Goal: Task Accomplishment & Management: Use online tool/utility

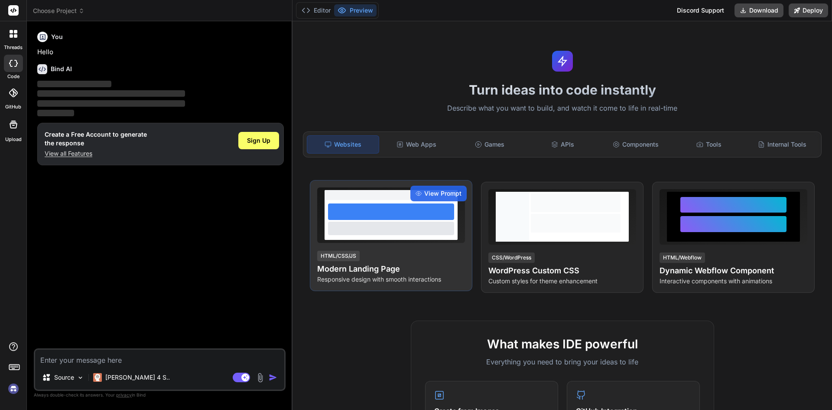
click at [359, 281] on p "Responsive design with smooth interactions" at bounding box center [391, 279] width 148 height 9
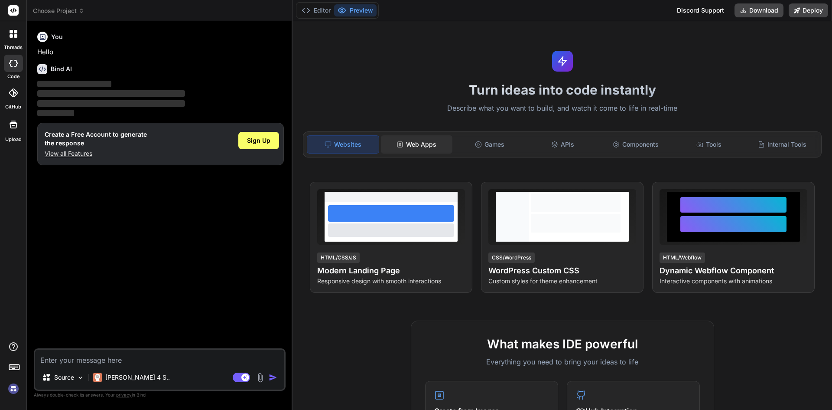
click at [406, 144] on div "Web Apps" at bounding box center [417, 144] width 72 height 18
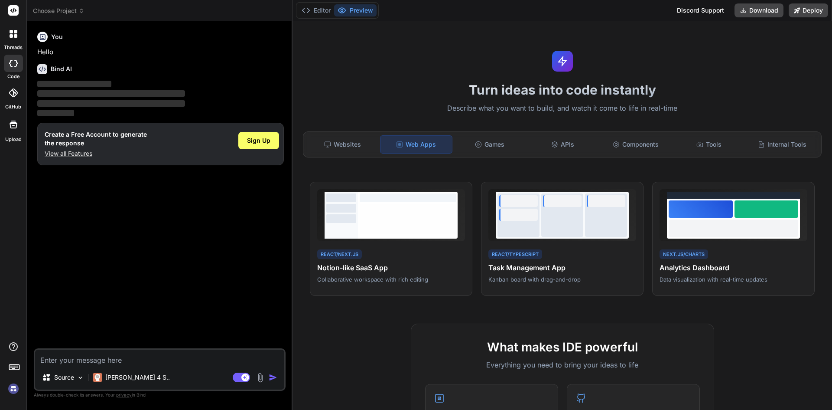
click at [414, 150] on div "Web Apps" at bounding box center [416, 144] width 72 height 18
click at [336, 143] on div "Websites" at bounding box center [343, 144] width 72 height 18
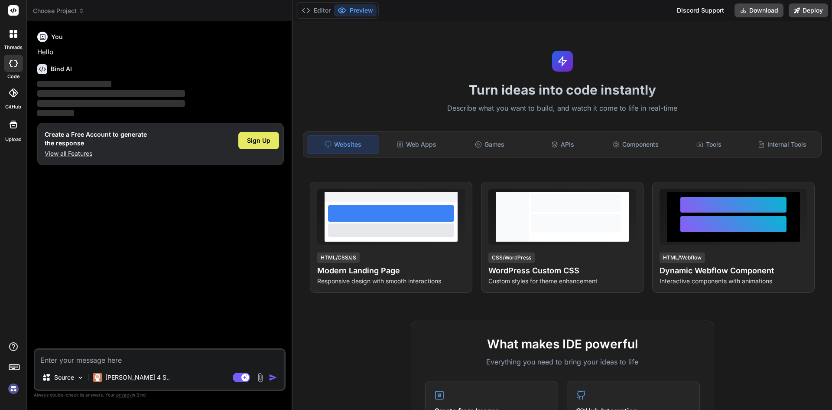
click at [256, 142] on span "Sign Up" at bounding box center [258, 140] width 23 height 9
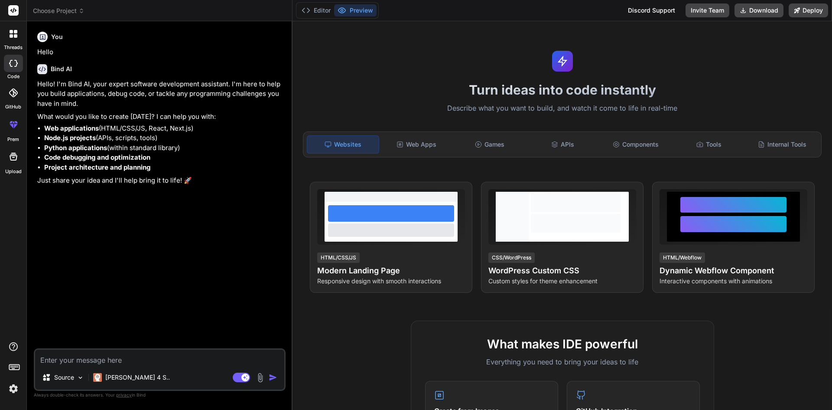
type textarea "x"
click at [168, 359] on textarea at bounding box center [159, 357] width 249 height 16
click at [124, 352] on textarea at bounding box center [159, 357] width 249 height 16
type textarea "c"
type textarea "x"
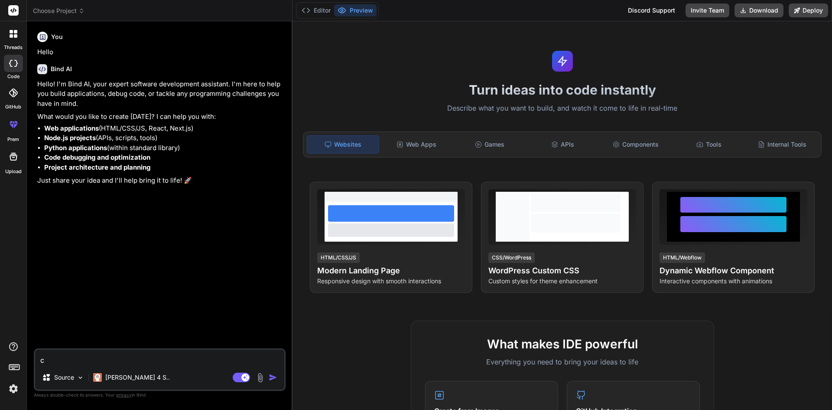
type textarea "cr"
type textarea "x"
type textarea "cre"
type textarea "x"
type textarea "crea"
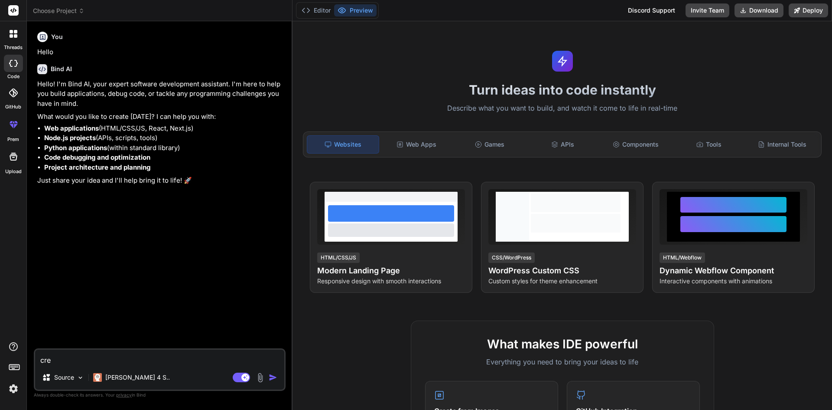
type textarea "x"
type textarea "creat"
type textarea "x"
type textarea "create"
type textarea "x"
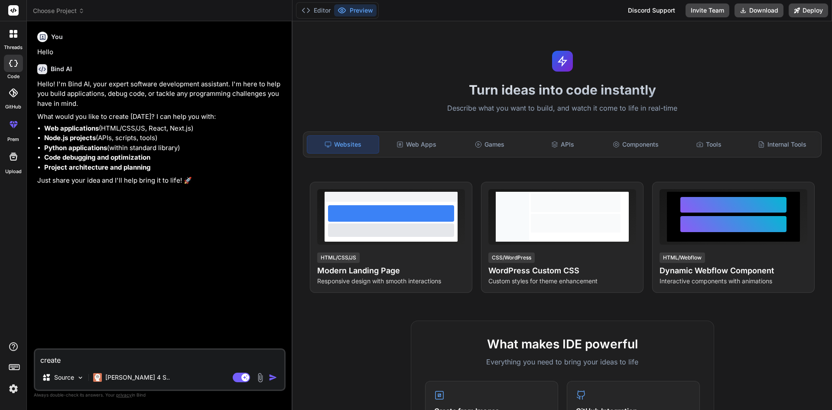
type textarea "create"
type textarea "x"
type textarea "create a"
type textarea "x"
type textarea "create a"
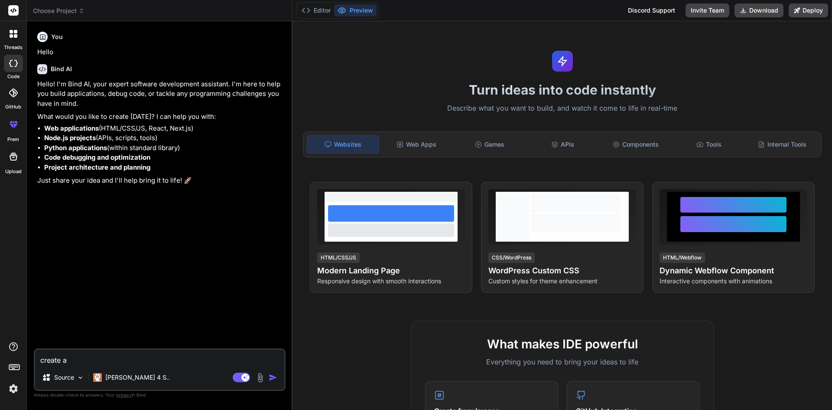
type textarea "x"
type textarea "create a w"
type textarea "x"
type textarea "create a we"
type textarea "x"
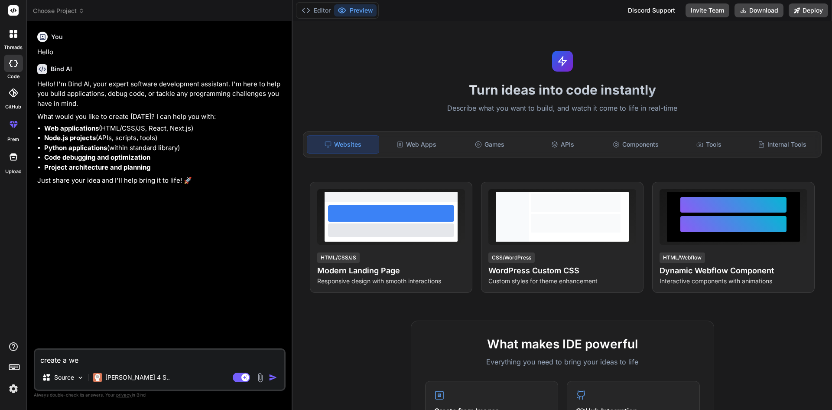
type textarea "create a web"
type textarea "x"
type textarea "create a weba"
type textarea "x"
type textarea "create a webap"
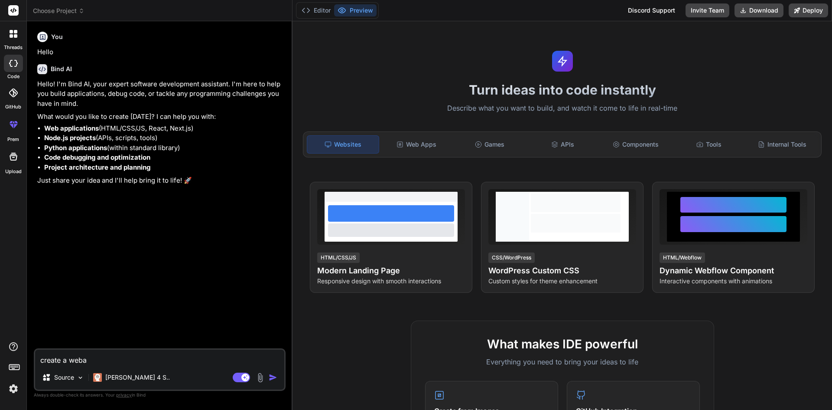
type textarea "x"
type textarea "create a webapp"
type textarea "x"
type textarea "create a webapp"
type textarea "x"
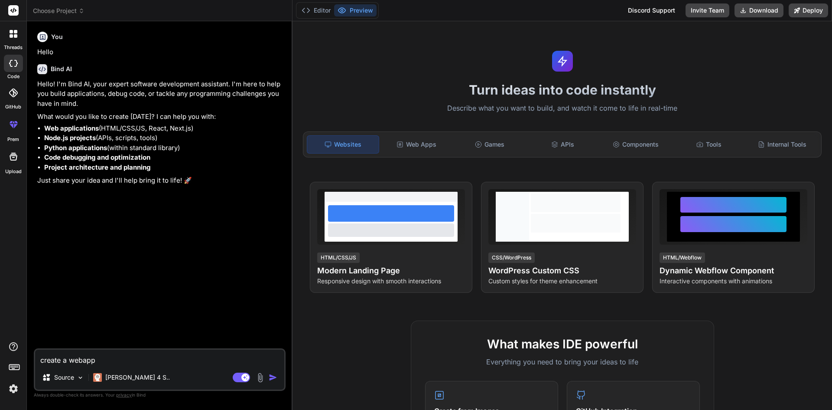
type textarea "create a lwebapp"
type textarea "x"
type textarea "create a lewebapp"
type textarea "x"
type textarea "create a leawebapp"
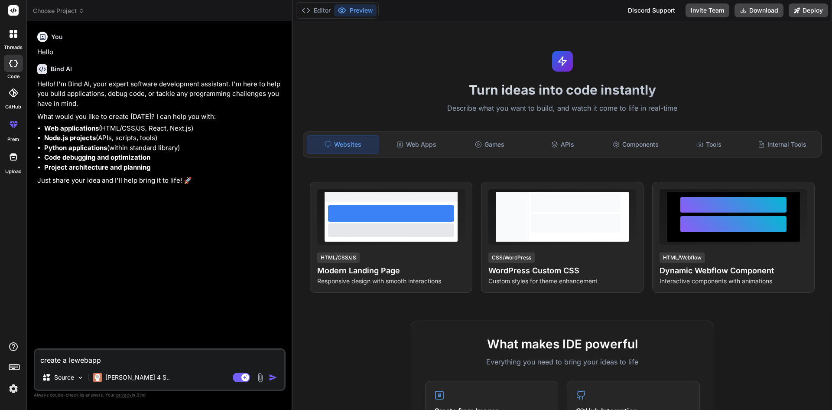
type textarea "x"
type textarea "create a learwebapp"
type textarea "x"
type textarea "create a learnwebapp"
type textarea "x"
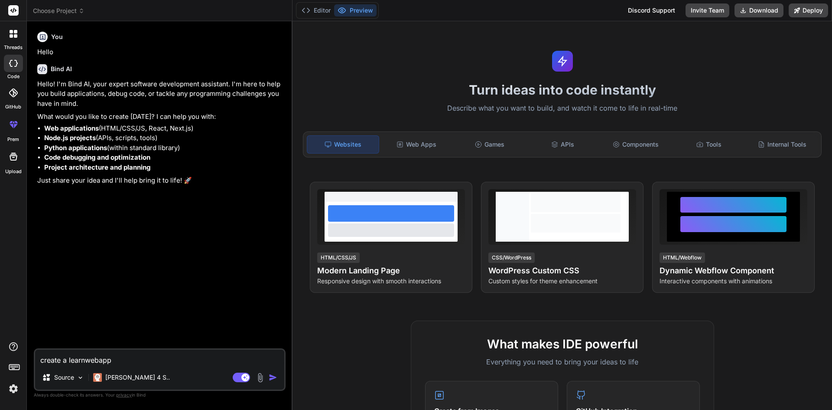
type textarea "create a learniwebapp"
type textarea "x"
type textarea "create a learnigwebapp"
type textarea "x"
type textarea "create a learnignwebapp"
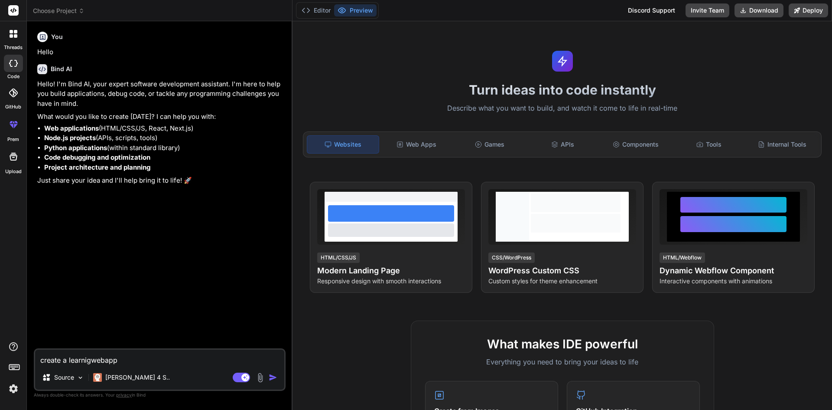
type textarea "x"
type textarea "create a learnign webapp"
type textarea "x"
type textarea "create a learnign mwebapp"
type textarea "x"
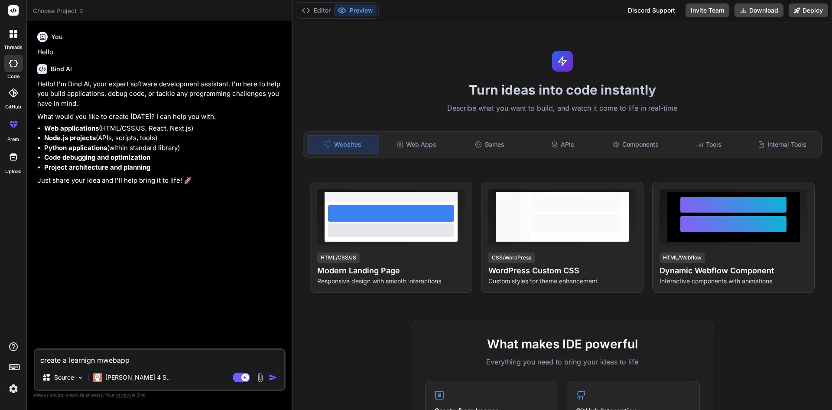
type textarea "create a learnign mawebapp"
type textarea "x"
type textarea "create a learnign manwebapp"
type textarea "x"
type textarea "create a learnign manawebapp"
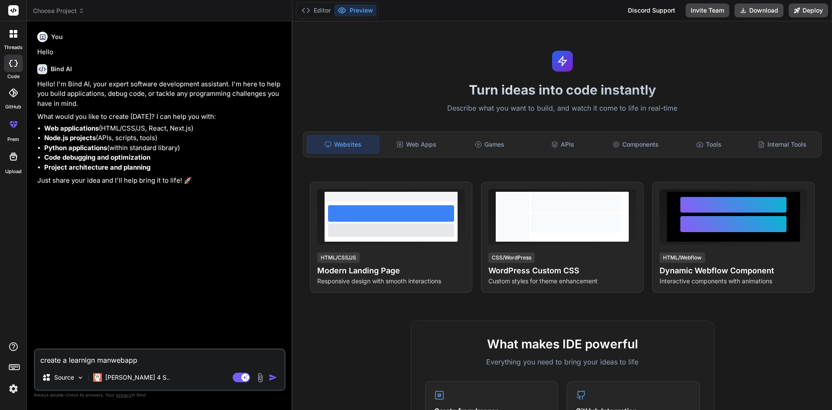
type textarea "x"
type textarea "create a learnign managwebapp"
type textarea "x"
type textarea "create a learnign managmwebapp"
type textarea "x"
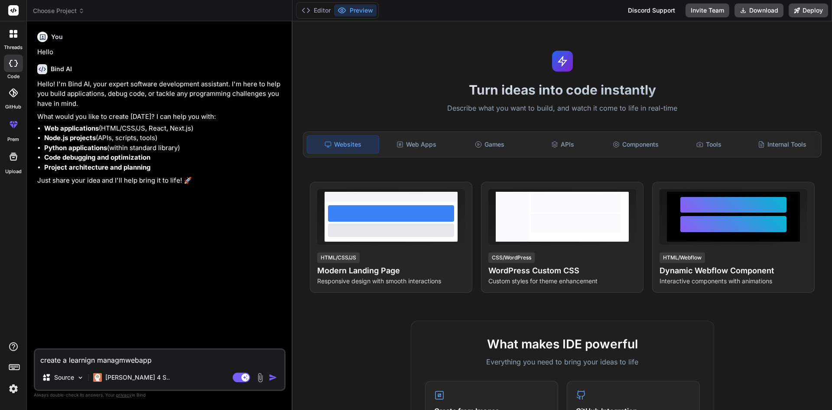
type textarea "create a learnign managmewebapp"
type textarea "x"
type textarea "create a learnign managmenwebapp"
type textarea "x"
type textarea "create a learnign managmentwebapp"
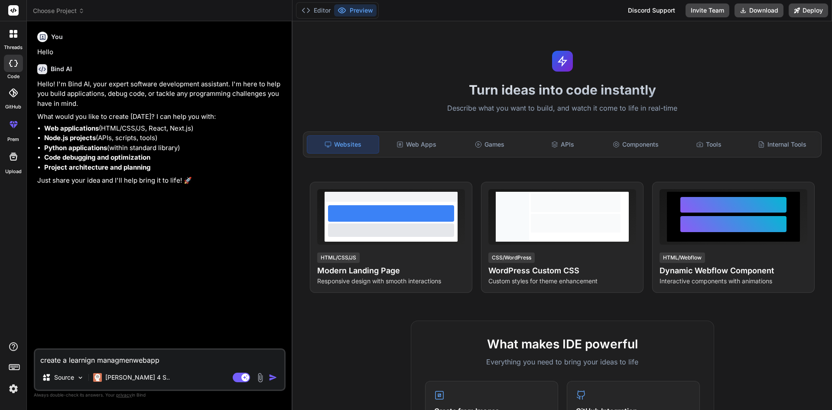
type textarea "x"
type textarea "create a learnign managment webapp"
type textarea "x"
type textarea "create a learnign managment swebapp"
type textarea "x"
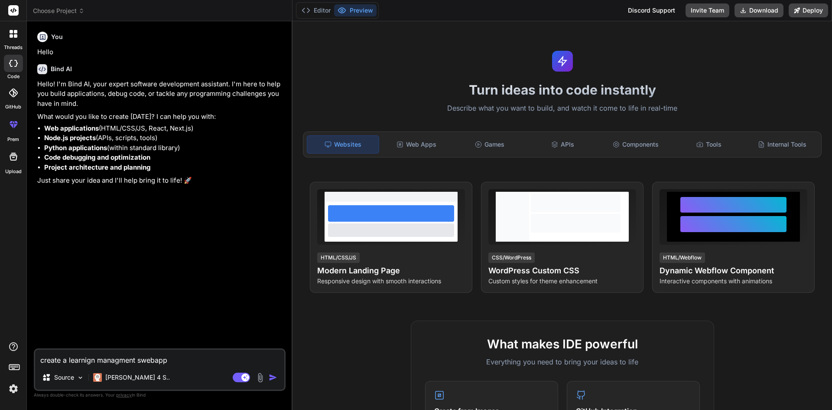
type textarea "create a learnign managment sywebapp"
type textarea "x"
type textarea "create a learnign managment syswebapp"
type textarea "x"
type textarea "create a learnign managment systwebapp"
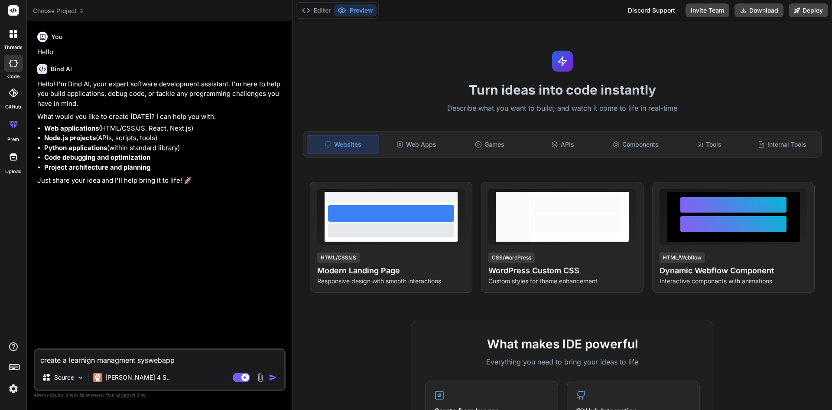
type textarea "x"
type textarea "create a learnign managment systewebapp"
type textarea "x"
type textarea "create a learnign managment systemwebapp"
type textarea "x"
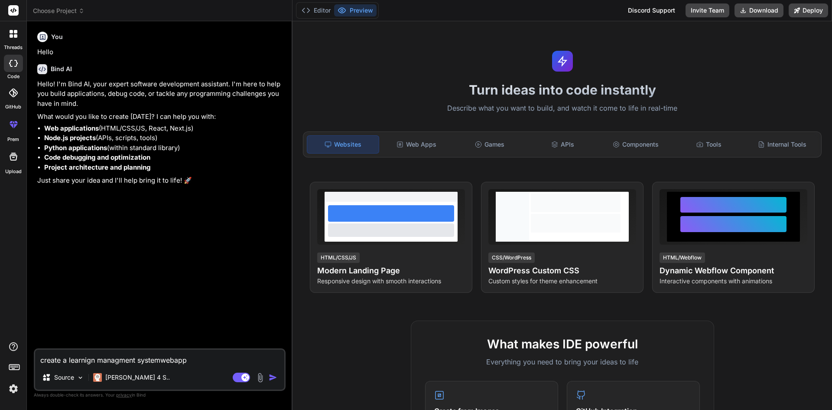
type textarea "create a learnign managment system webapp"
type textarea "x"
type textarea "create a learning managment system webapp"
type textarea "x"
type textarea "create a learning management system webapp"
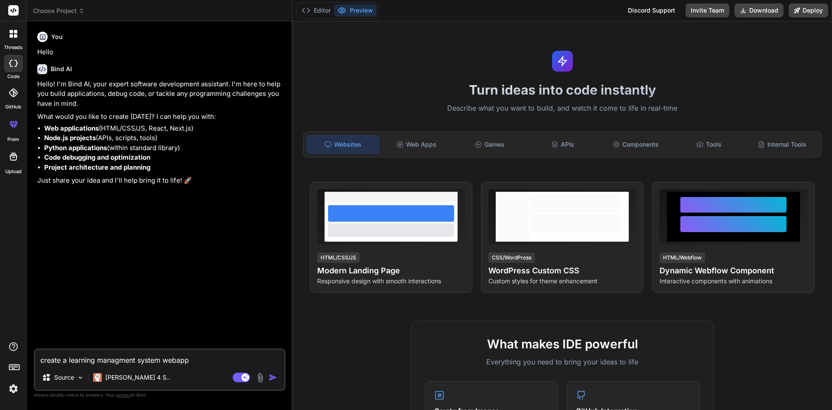
type textarea "x"
click at [205, 359] on textarea "create a learning management system webapp" at bounding box center [159, 357] width 249 height 16
type textarea "create a learning management system webapp w"
type textarea "x"
type textarea "create a learning management system webapp wi"
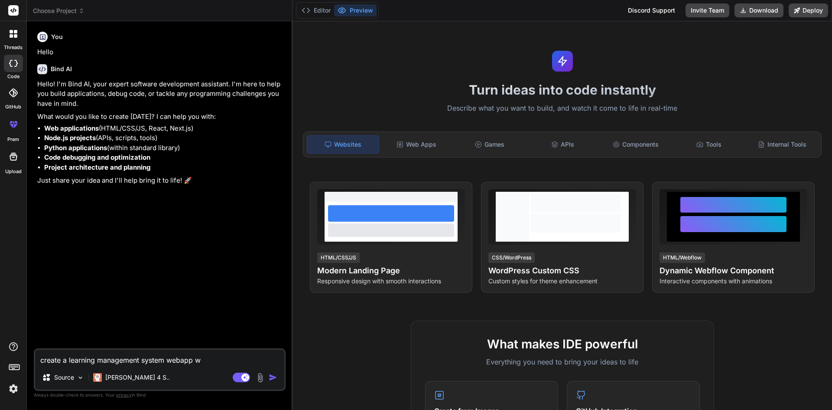
type textarea "x"
type textarea "create a learning management system webapp wit"
type textarea "x"
type textarea "create a learning management system webapp with"
type textarea "x"
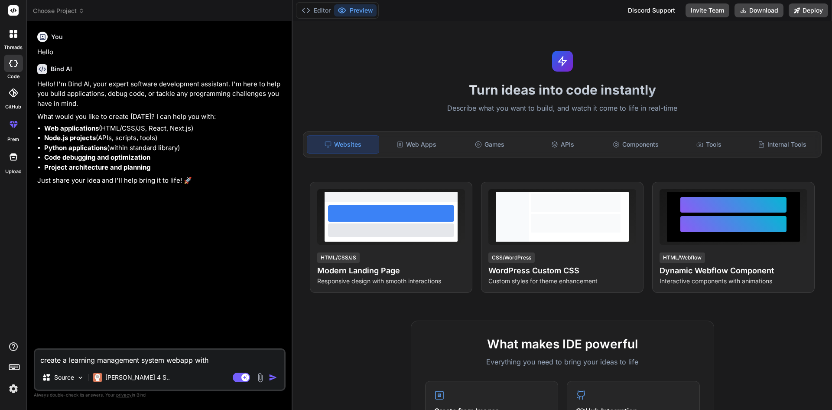
type textarea "create a learning management system webapp with"
type textarea "x"
type textarea "create a learning management system webapp with r"
type textarea "x"
type textarea "create a learning management system webapp with re"
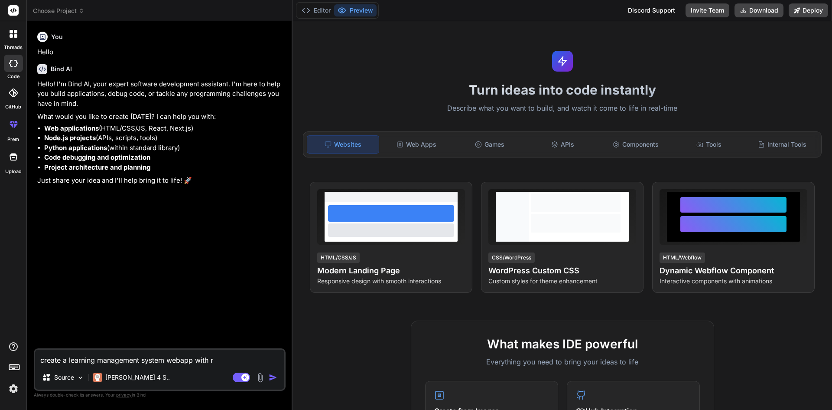
type textarea "x"
type textarea "create a learning management system webapp with rea"
type textarea "x"
type textarea "create a learning management system webapp with reac"
type textarea "x"
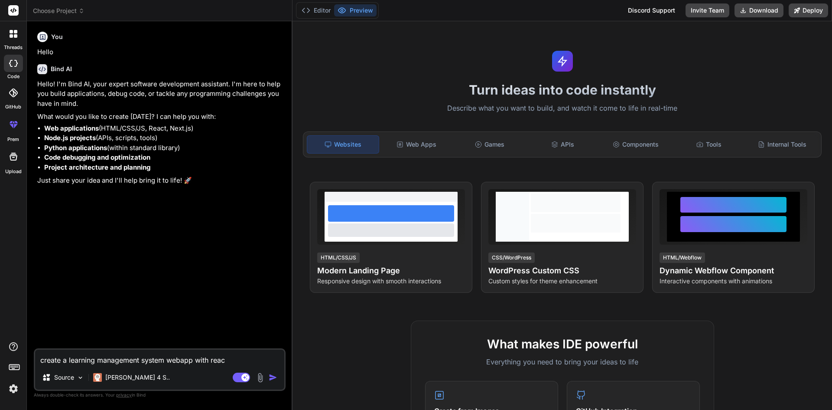
type textarea "create a learning management system webapp with reach"
type textarea "x"
type textarea "create a learning management system webapp with reach"
type textarea "x"
type textarea "create a learning management system webapp with reach a"
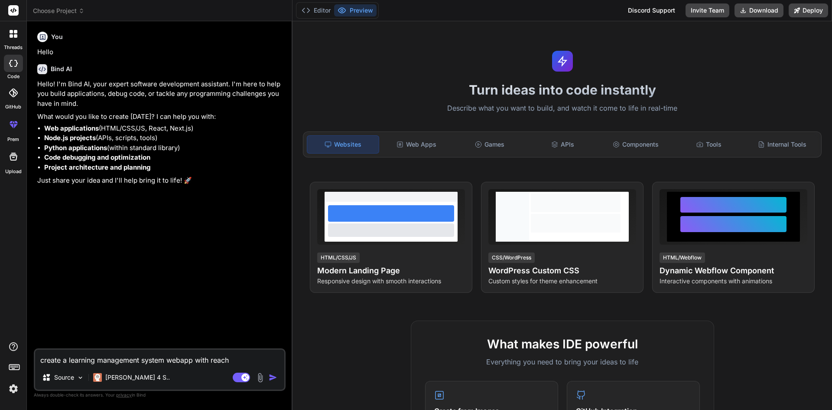
type textarea "x"
type textarea "create a learning management system webapp with reach as"
type textarea "x"
type textarea "create a learning management system webapp with reach as"
type textarea "x"
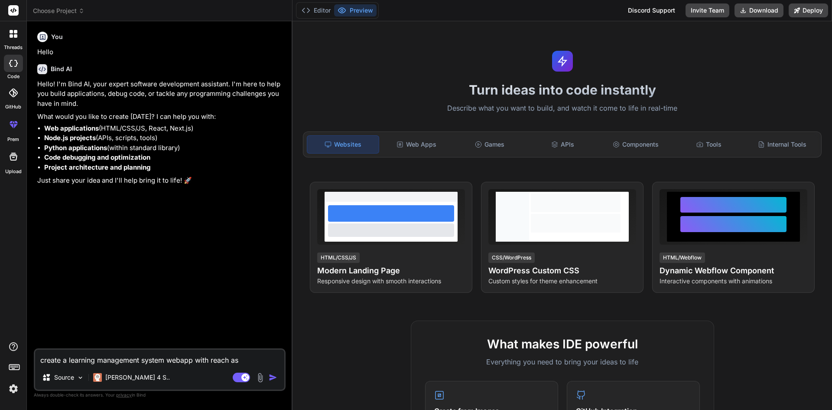
type textarea "create a learning management system webapp with reach as f"
type textarea "x"
type textarea "create a learning management system webapp with reach as fr"
type textarea "x"
type textarea "create a learning management system webapp with reach as fro"
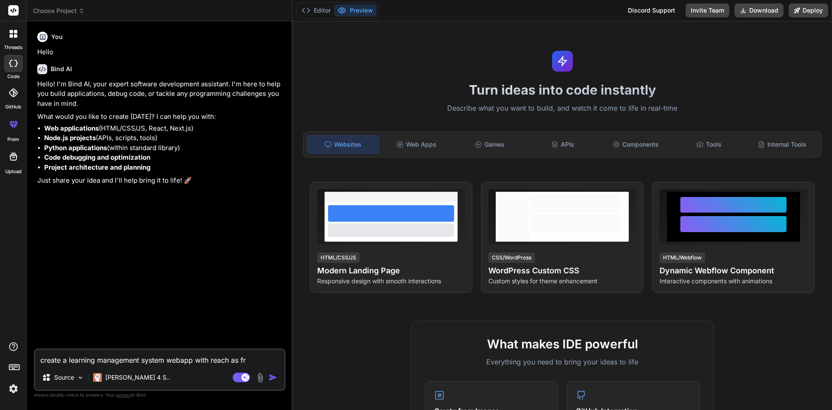
type textarea "x"
type textarea "create a learning management system webapp with reach as fron"
type textarea "x"
type textarea "create a learning management system webapp with reach as front"
type textarea "x"
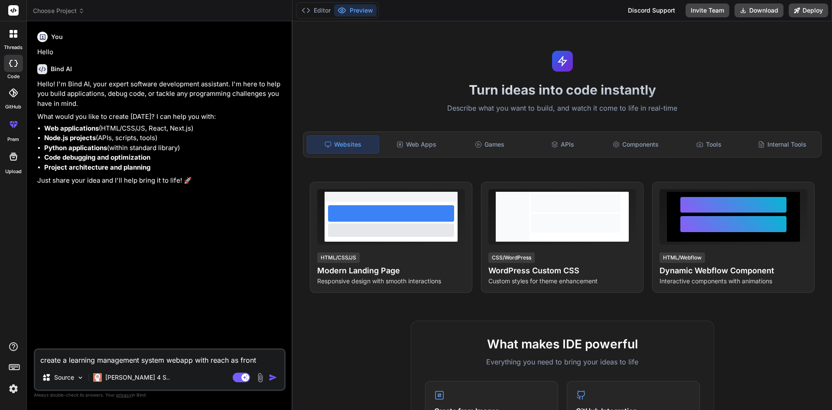
type textarea "create a learning management system webapp with reach as fronte"
type textarea "x"
type textarea "create a learning management system webapp with reach as fronten"
type textarea "x"
type textarea "create a learning management system webapp with reach as frontend"
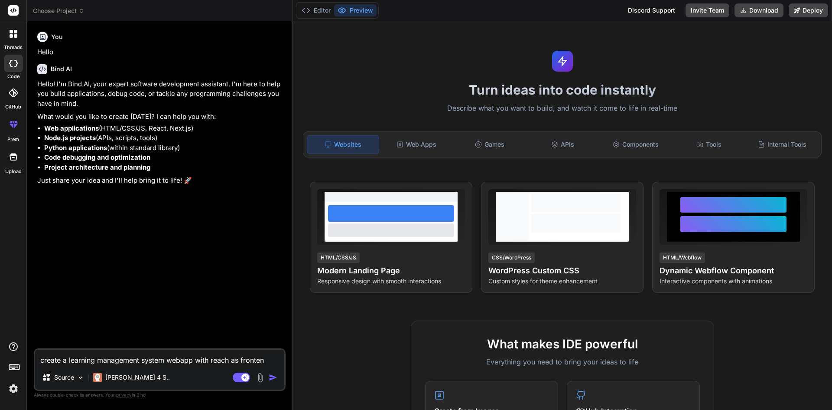
type textarea "x"
type textarea "create a learning management system webapp with reach as frontend"
type textarea "x"
type textarea "create a learning management system webapp with reach as frontend a"
type textarea "x"
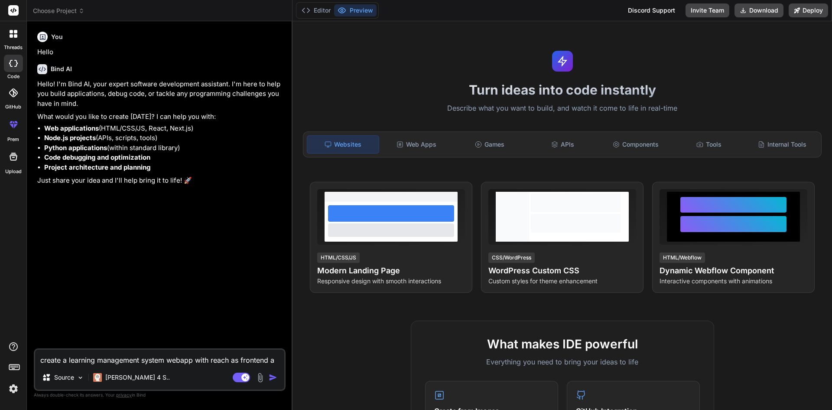
type textarea "create a learning management system webapp with reach as frontend an"
type textarea "x"
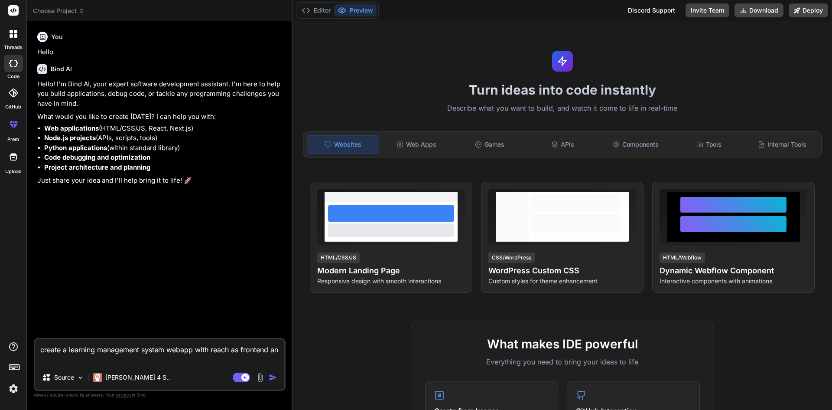
type textarea "create a learning management system webapp with reach as frontend and"
type textarea "x"
type textarea "create a learning management system webapp with reach as frontend and"
type textarea "x"
type textarea "create a learning management system webapp with reach as frontend and n"
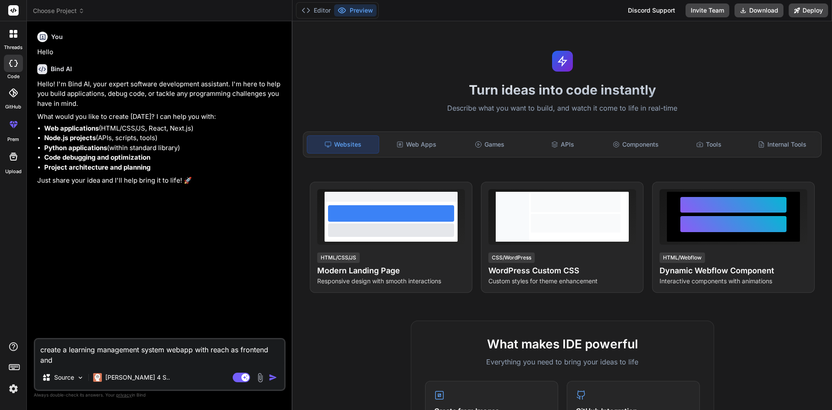
type textarea "x"
type textarea "create a learning management system webapp with reach as frontend and no"
type textarea "x"
type textarea "create a learning management system webapp with reach as frontend and nod"
type textarea "x"
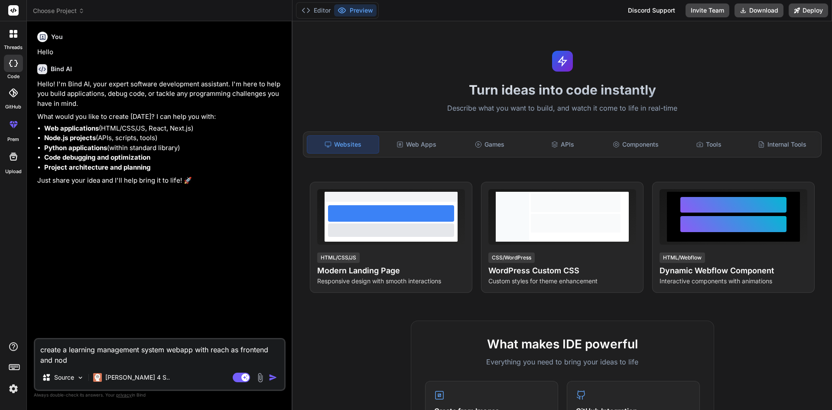
type textarea "create a learning management system webapp with reach as frontend and node"
type textarea "x"
type textarea "create a learning management system webapp with reach as frontend and nodej"
type textarea "x"
type textarea "create a learning management system webapp with reach as frontend and nodejs"
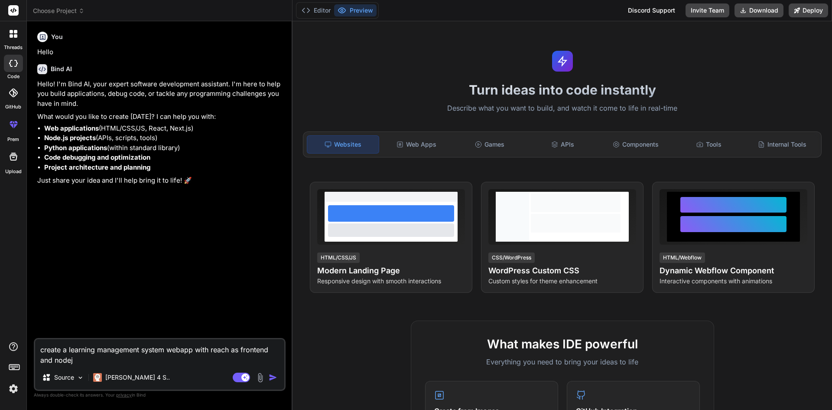
type textarea "x"
type textarea "create a learning management system webapp with reach as frontend and nodejs"
type textarea "x"
type textarea "create a learning management system webapp with reach as frontend and nodejs a"
type textarea "x"
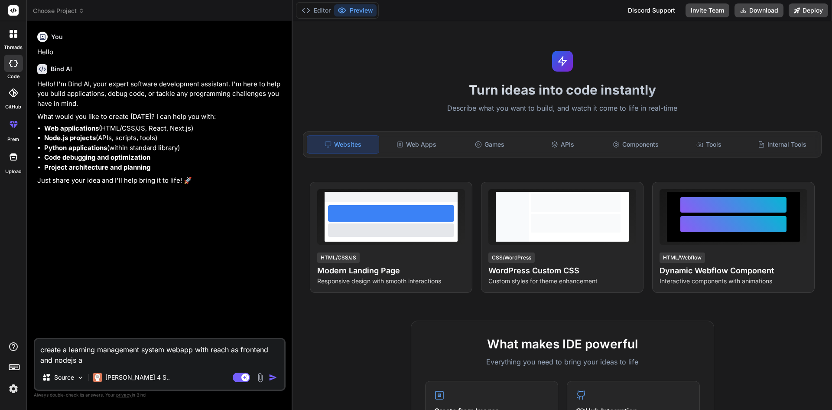
type textarea "create a learning management system webapp with reach as frontend and nodejs as"
type textarea "x"
type textarea "create a learning management system webapp with reach as frontend and nodejs as"
type textarea "x"
type textarea "create a learning management system webapp with reach as frontend and nodejs as…"
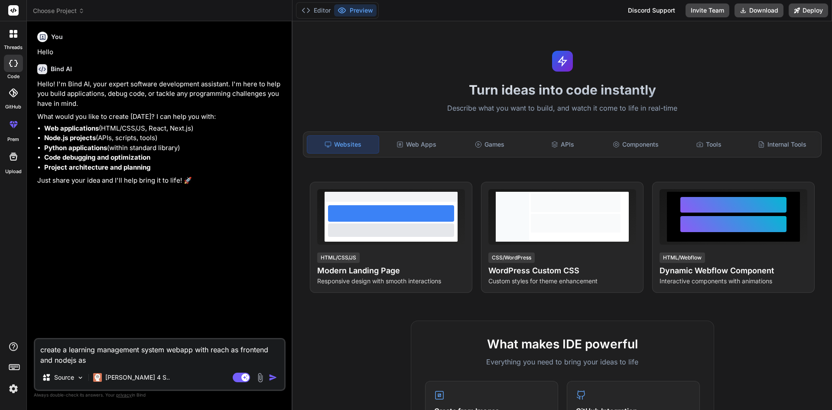
type textarea "x"
type textarea "create a learning management system webapp with reach as frontend and nodejs as…"
type textarea "x"
type textarea "create a learning management system webapp with reach as frontend and nodejs as…"
type textarea "x"
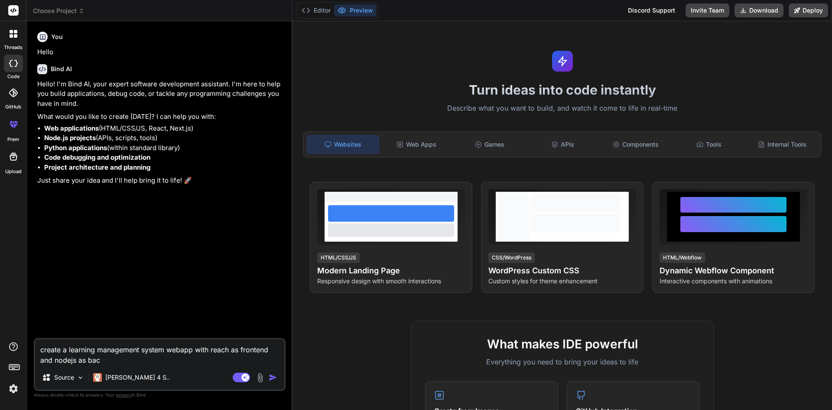
type textarea "create a learning management system webapp with reach as frontend and nodejs as…"
type textarea "x"
type textarea "create a learning management system webapp with reach as frontend and nodejs as…"
type textarea "x"
type textarea "create a learning management system webapp with reach as frontend and nodejs as…"
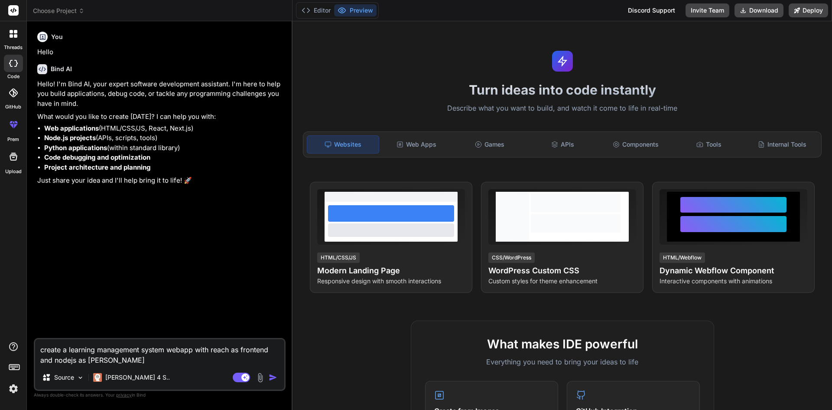
type textarea "x"
type textarea "create a learning management system webapp with reach as frontend and nodejs as…"
type textarea "x"
click at [128, 361] on textarea "create a learning management system webapp with reach as frontend and nodejs as…" at bounding box center [159, 352] width 249 height 26
type textarea "create a learning management system webapp with reach as frontend and nodejs as…"
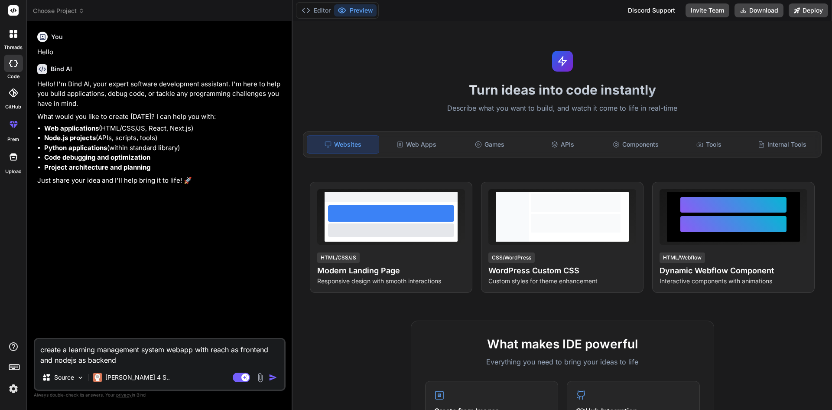
type textarea "x"
type textarea "create a learning management system webapp with reach as frontend and nodejs as…"
type textarea "x"
type textarea "create a learning management system webapp with reach as frontend and nodejs as…"
type textarea "x"
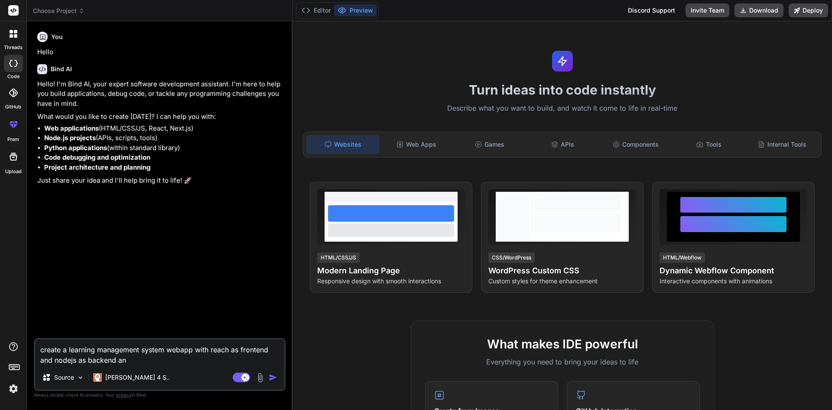
type textarea "create a learning management system webapp with reach as frontend and nodejs as…"
type textarea "x"
type textarea "create a learning management system webapp with reach as frontend and nodejs as…"
type textarea "x"
type textarea "create a learning management system webapp with reach as frontend and nodejs as…"
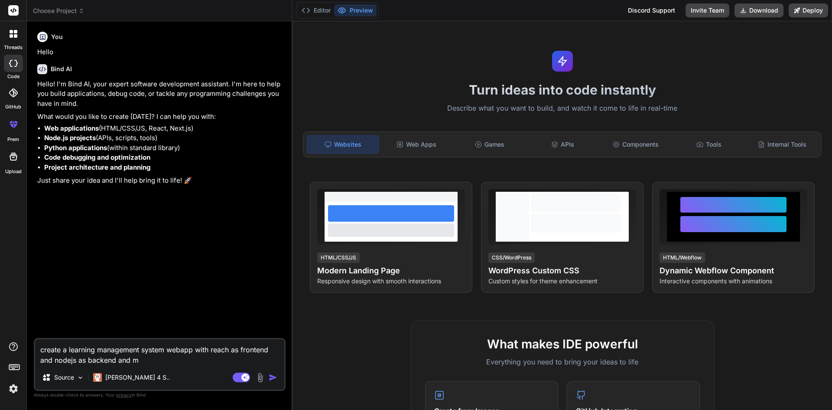
type textarea "x"
type textarea "create a learning management system webapp with reach as frontend and nodejs as…"
type textarea "x"
type textarea "create a learning management system webapp with reach as frontend and nodejs as…"
type textarea "x"
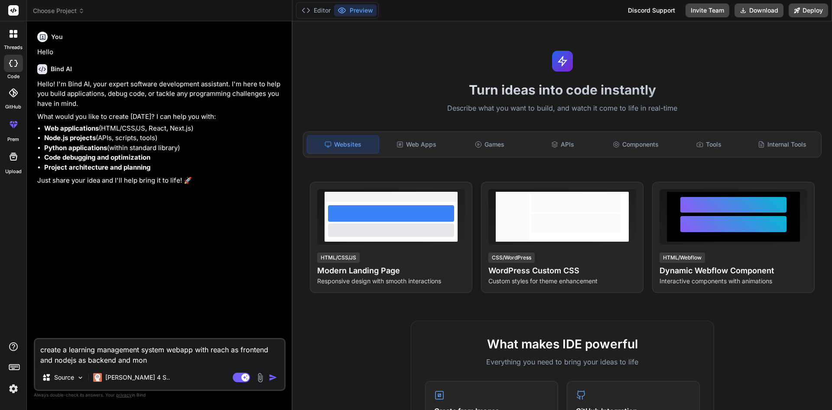
type textarea "create a learning management system webapp with reach as frontend and nodejs as…"
type textarea "x"
type textarea "create a learning management system webapp with reach as frontend and nodejs as…"
type textarea "x"
type textarea "create a learning management system webapp with reach as frontend and nodejs as…"
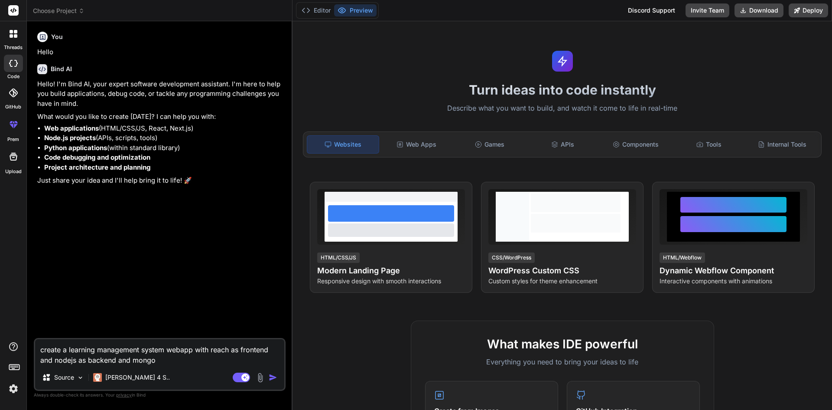
type textarea "x"
type textarea "create a learning management system webapp with reach as frontend and nodejs as…"
drag, startPoint x: 133, startPoint y: 359, endPoint x: 191, endPoint y: 364, distance: 58.3
click at [191, 364] on textarea "create a learning management system webapp with reach as frontend and nodejs as…" at bounding box center [159, 352] width 249 height 26
click at [208, 360] on textarea "create a learning management system webapp with reach as frontend and nodejs as…" at bounding box center [159, 352] width 249 height 26
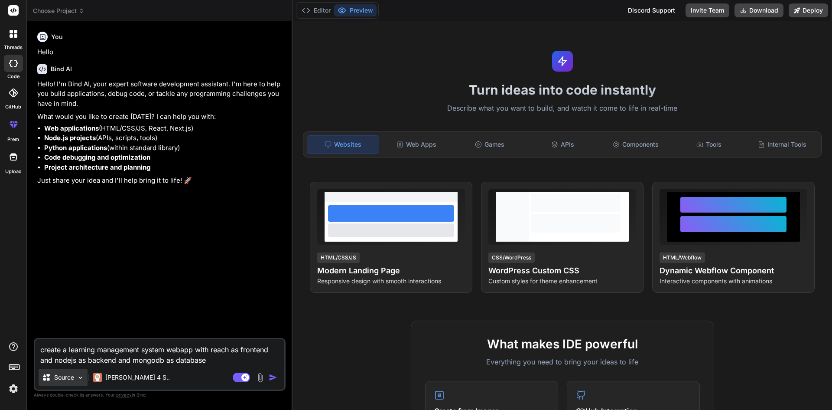
click at [82, 371] on div "Source" at bounding box center [63, 377] width 49 height 17
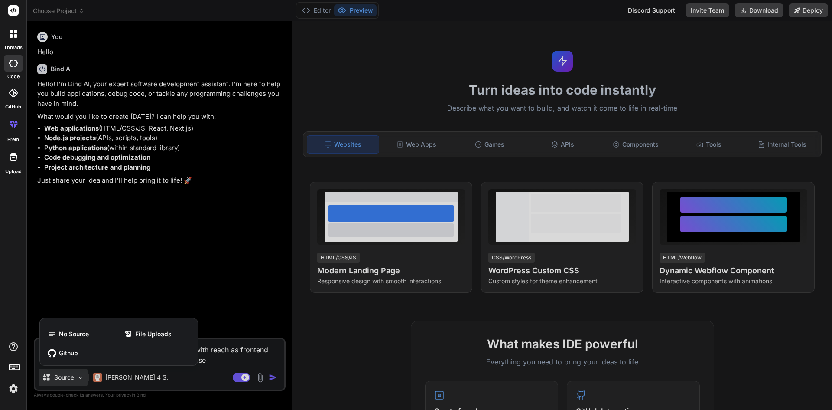
click at [124, 378] on div at bounding box center [416, 205] width 832 height 410
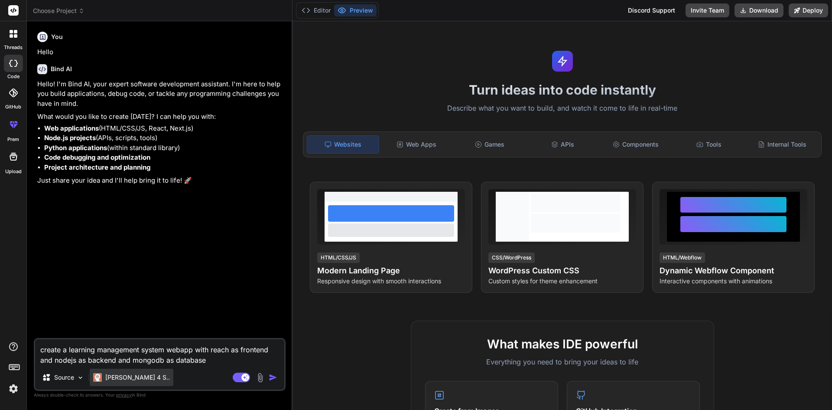
click at [126, 378] on p "[PERSON_NAME] 4 S.." at bounding box center [137, 377] width 65 height 9
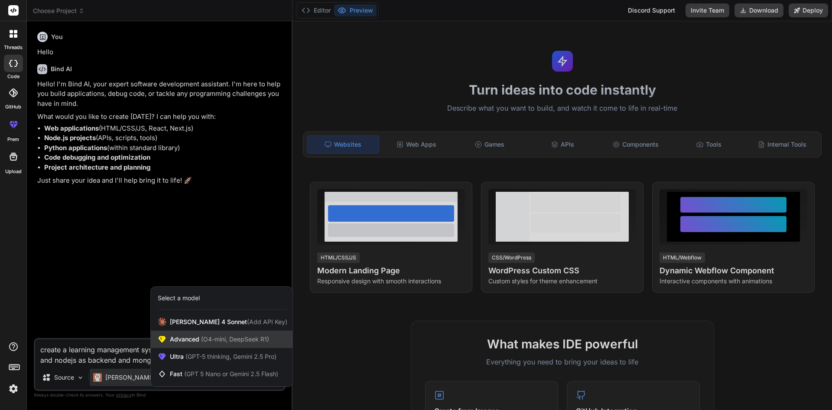
click at [213, 339] on span "(O4-mini, DeepSeek R1)" at bounding box center [234, 338] width 70 height 7
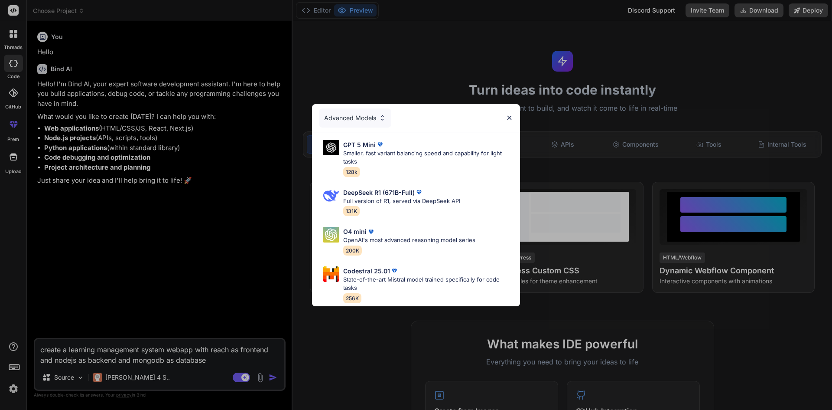
click at [512, 114] on img at bounding box center [509, 117] width 7 height 7
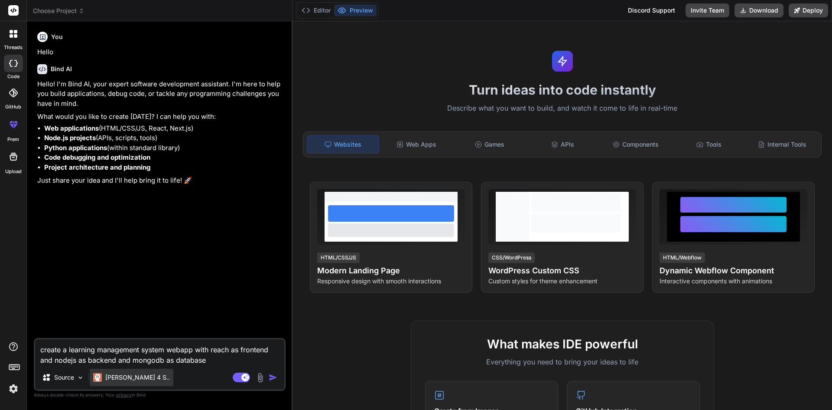
click at [139, 379] on p "[PERSON_NAME] 4 S.." at bounding box center [137, 377] width 65 height 9
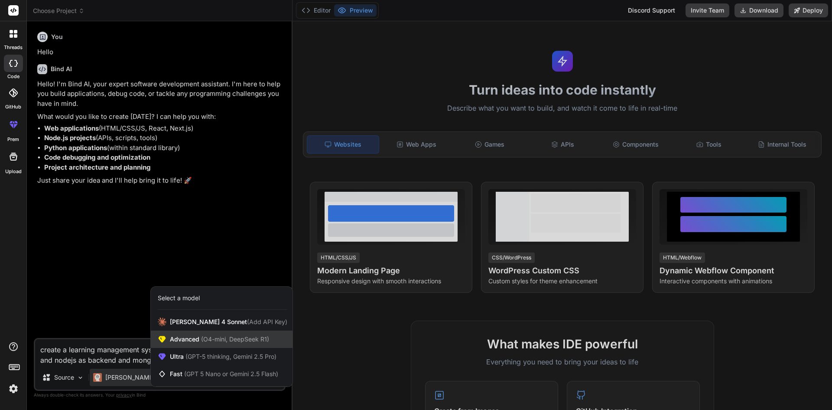
click at [213, 339] on span "(O4-mini, DeepSeek R1)" at bounding box center [234, 338] width 70 height 7
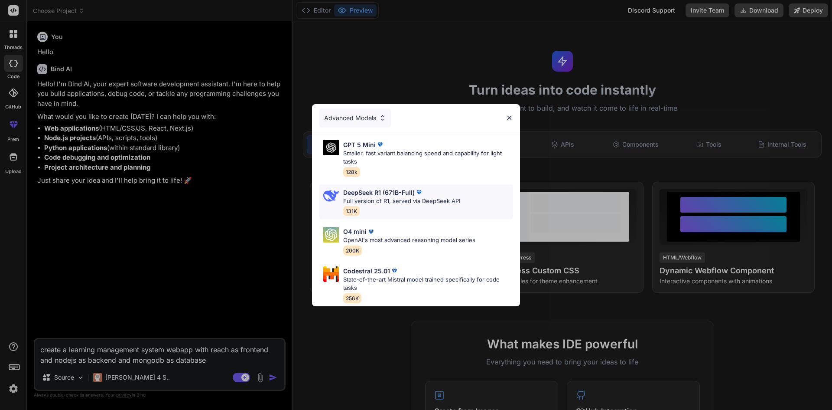
click at [381, 197] on p "Full version of R1, served via DeepSeek API" at bounding box center [401, 201] width 117 height 9
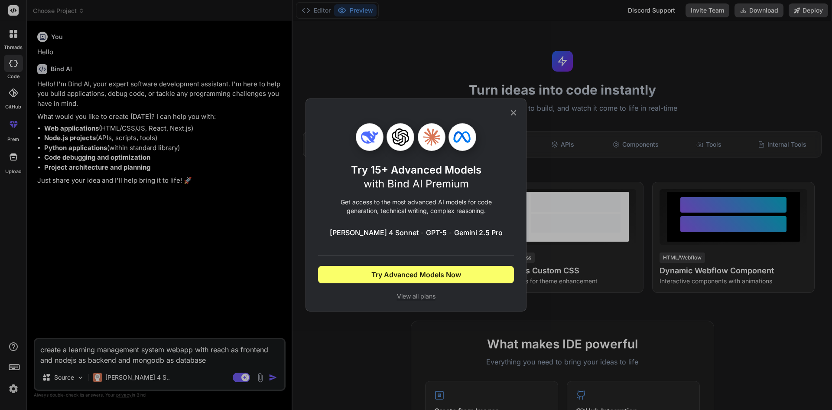
click at [512, 112] on icon at bounding box center [514, 113] width 10 height 10
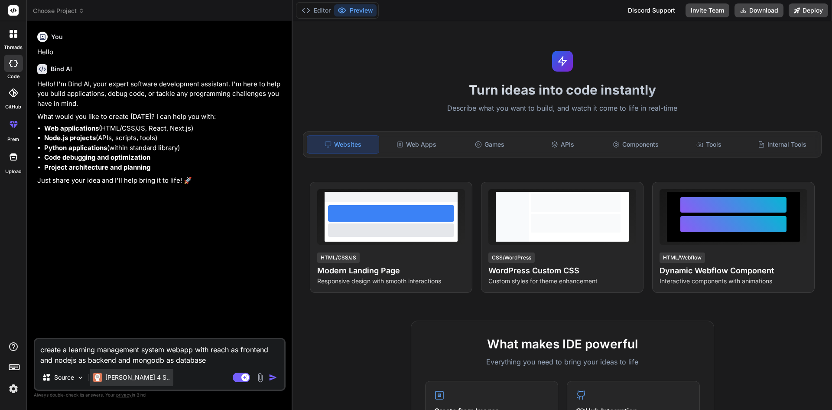
click at [129, 379] on p "[PERSON_NAME] 4 S.." at bounding box center [137, 377] width 65 height 9
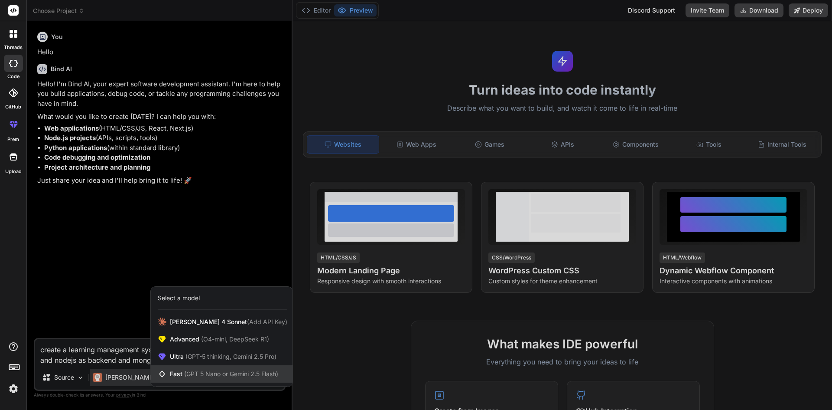
click at [185, 373] on span "(GPT 5 Nano or Gemini 2.5 Flash)" at bounding box center [231, 373] width 94 height 7
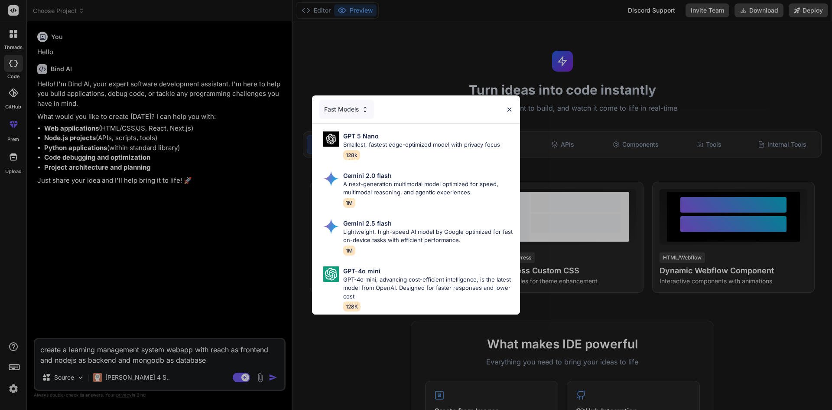
click at [289, 292] on div "Fast Models GPT 5 Nano Smallest, fastest edge-optimized model with privacy focu…" at bounding box center [416, 205] width 832 height 410
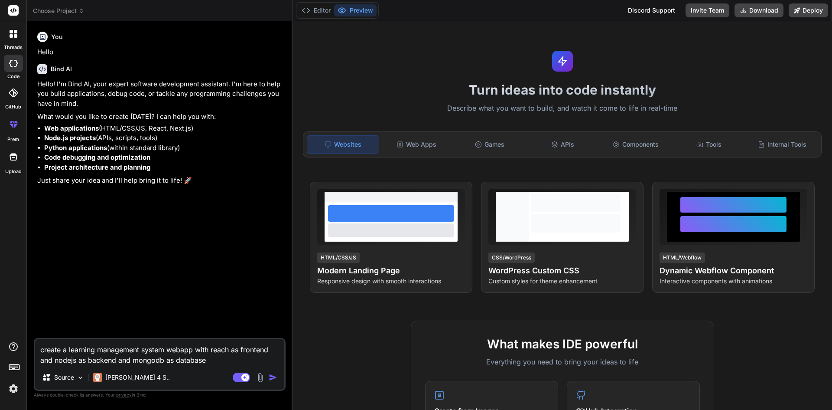
click at [271, 375] on img "button" at bounding box center [273, 377] width 9 height 9
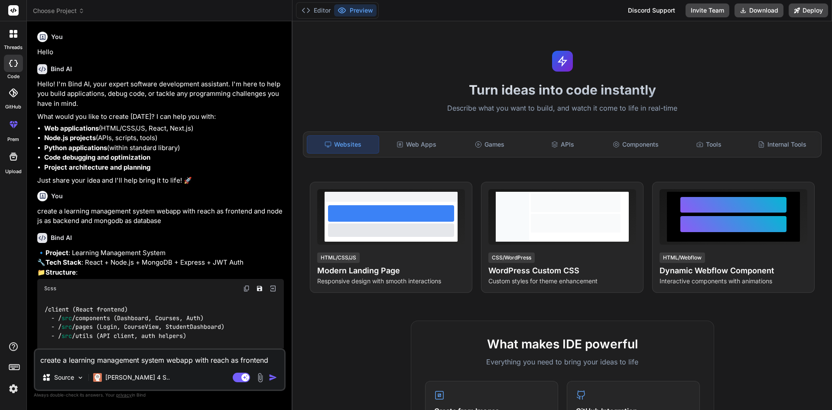
click at [646, 176] on div "Turn ideas into code instantly Describe what you want to build, and watch it co…" at bounding box center [563, 215] width 540 height 388
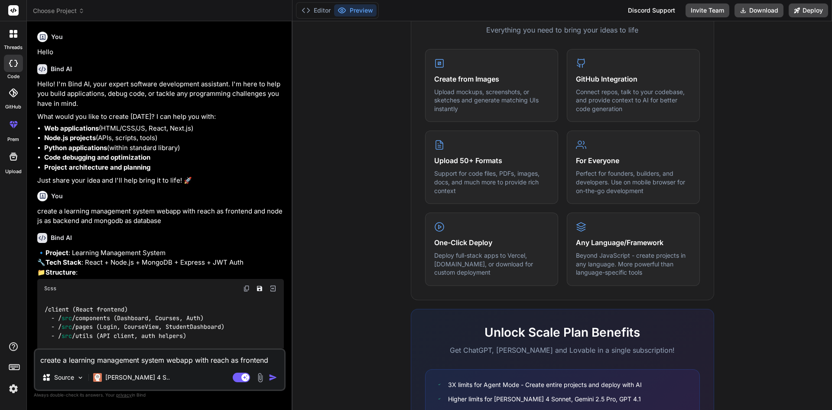
scroll to position [417, 0]
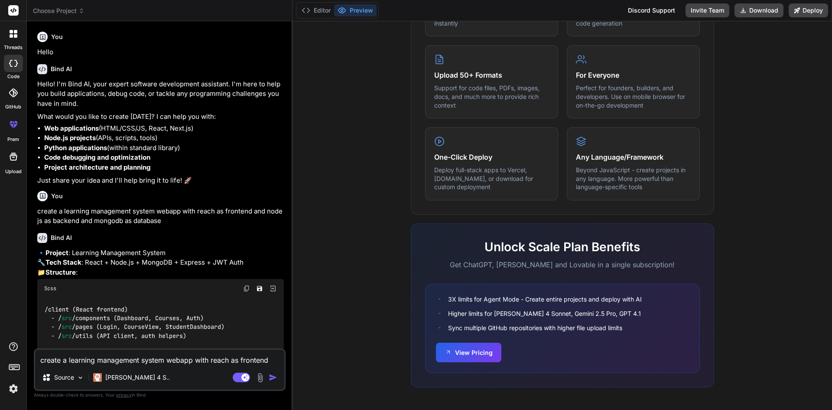
click at [276, 158] on li "Code debugging and optimization" at bounding box center [164, 158] width 240 height 10
drag, startPoint x: 199, startPoint y: 323, endPoint x: 204, endPoint y: 275, distance: 48.0
click at [204, 275] on div "🔹 Project : Learning Management System 🔧 Tech Stack : React + Node.js + MongoDB…" at bounding box center [160, 399] width 247 height 303
click at [215, 247] on div "Bind AI 🔹 Project : Learning Management System 🔧 Tech Stack : React + Node.js +…" at bounding box center [160, 388] width 247 height 325
click at [78, 374] on img at bounding box center [80, 377] width 7 height 7
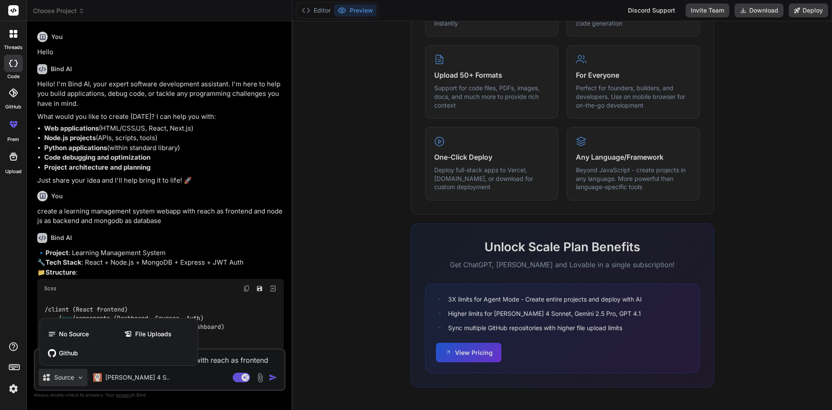
click at [201, 244] on div at bounding box center [416, 205] width 832 height 410
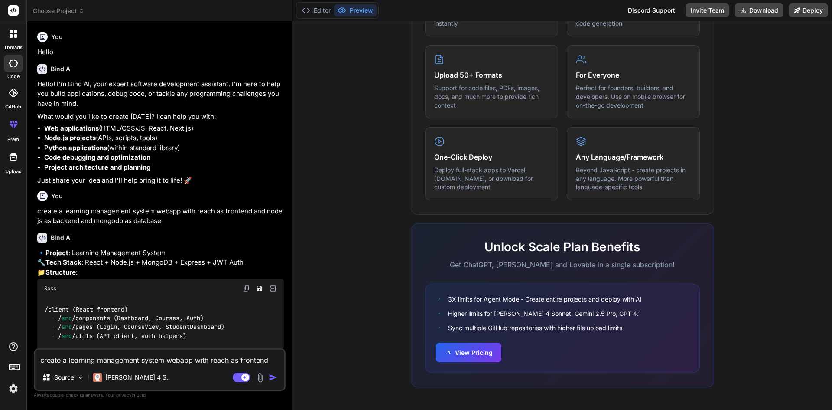
click at [219, 243] on div "Bind AI 🔹 Project : Learning Management System 🔧 Tech Stack : React + Node.js +…" at bounding box center [160, 388] width 247 height 325
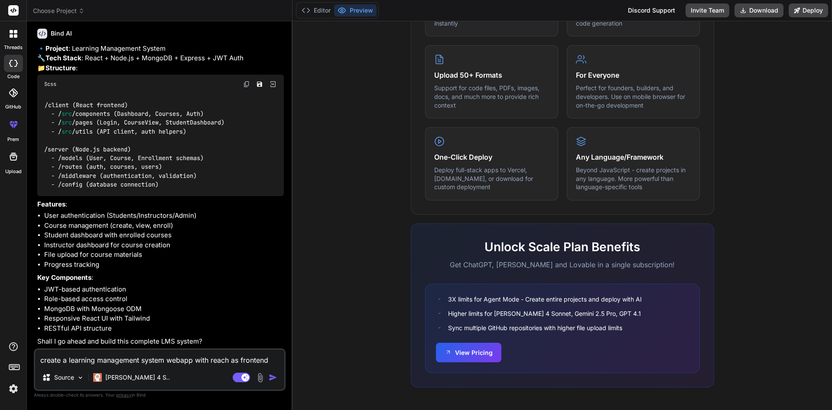
scroll to position [224, 0]
click at [135, 361] on textarea "create a learning management system webapp with reach as frontend and nodejs as…" at bounding box center [159, 357] width 249 height 16
click at [271, 378] on img "button" at bounding box center [273, 377] width 9 height 9
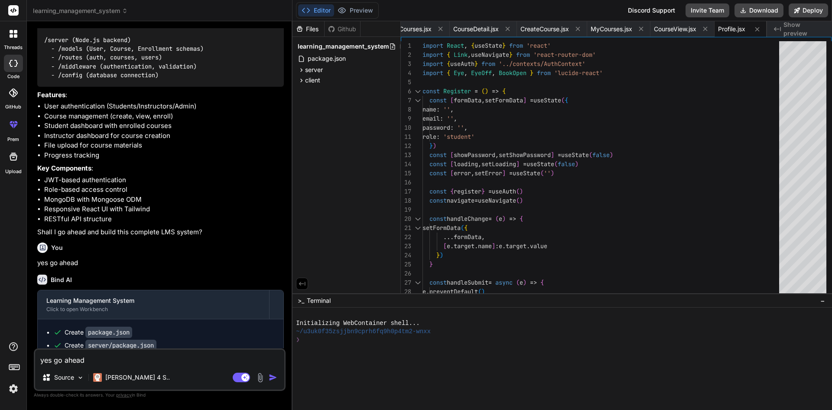
scroll to position [717, 0]
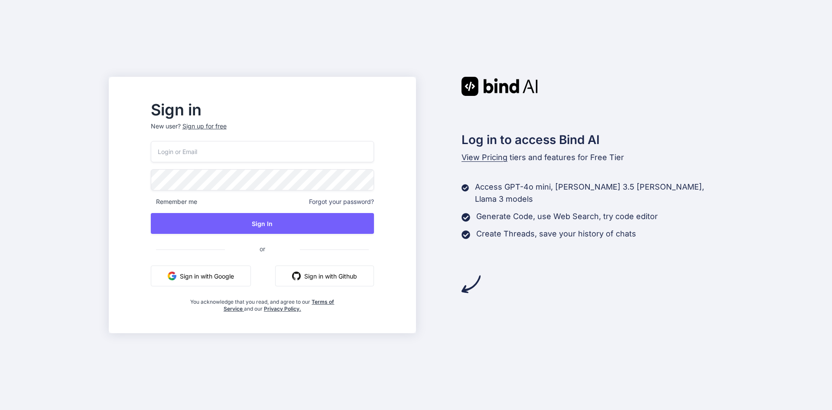
click at [251, 274] on button "Sign in with Google" at bounding box center [201, 275] width 100 height 21
click at [425, 167] on div "Log in to access Bind AI View Pricing tiers and features for Free Tier Access G…" at bounding box center [569, 185] width 307 height 217
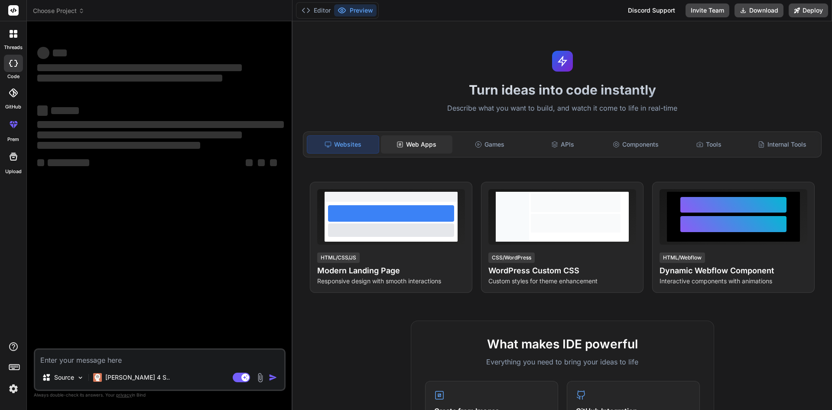
click at [415, 139] on div "Web Apps" at bounding box center [417, 144] width 72 height 18
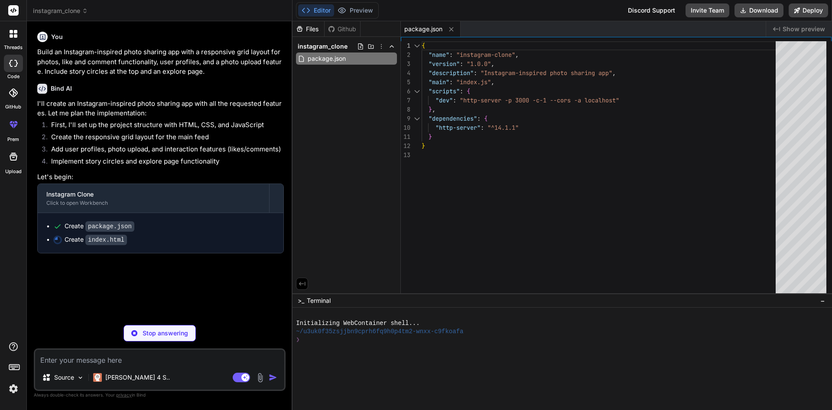
type textarea "x"
type textarea "</div> <script src="app.js"></script> </body> </html>"
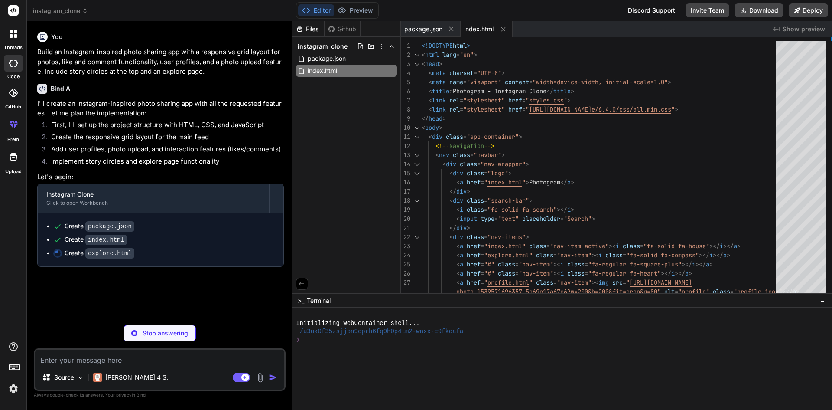
type textarea "x"
type textarea "<a href="profile.html" class="mobile-nav-item"><img src="https://images.unsplas…"
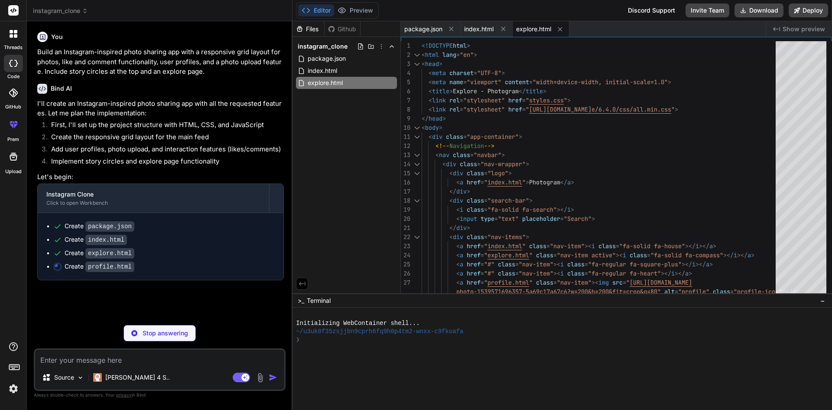
type textarea "x"
type textarea "photo-1539571696357-5a69c17a67c6?w=200&h=200&fit=crop&q=80" alt="profile" class…"
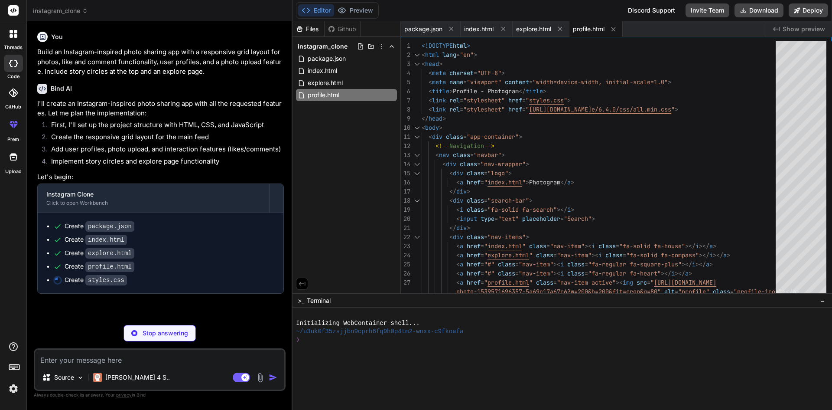
type textarea "x"
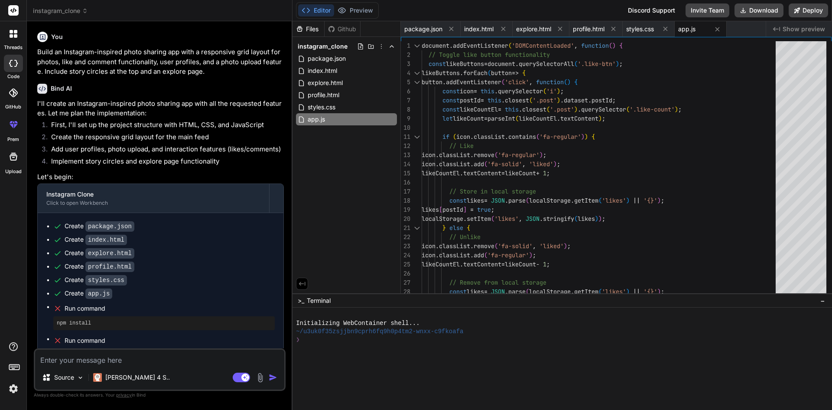
type textarea "x"
